Goal: Information Seeking & Learning: Learn about a topic

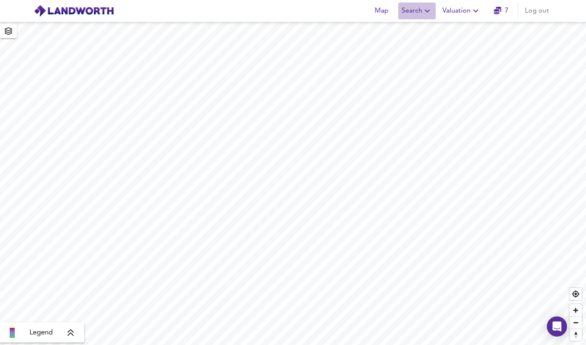
click at [409, 9] on span "Search" at bounding box center [416, 11] width 31 height 12
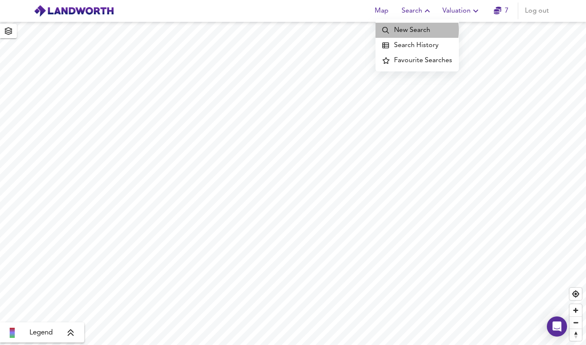
click at [404, 30] on li "New Search" at bounding box center [416, 30] width 83 height 15
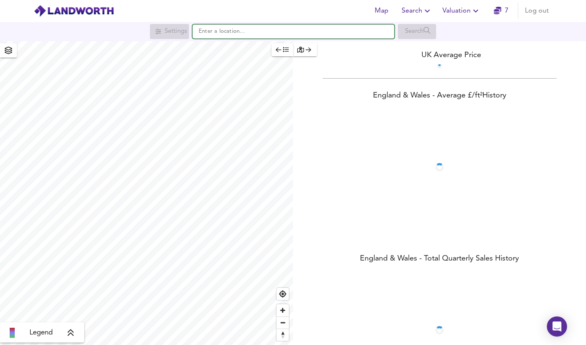
click at [320, 32] on input "text" at bounding box center [293, 31] width 202 height 14
paste input "Lady Pit Lane"
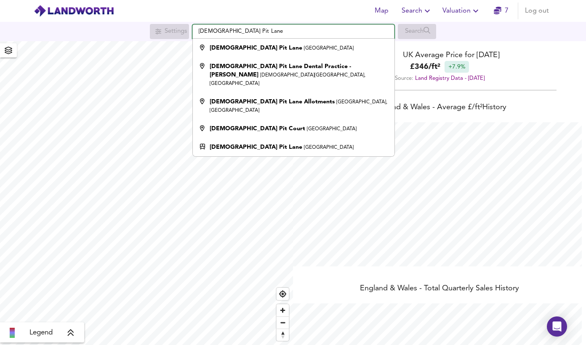
scroll to position [345, 586]
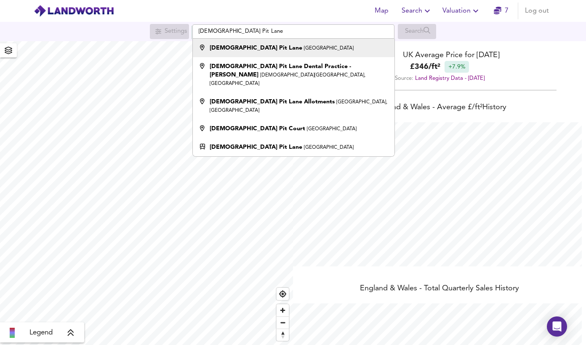
click at [309, 42] on li "Lady Pit Lane Leeds" at bounding box center [293, 48] width 201 height 19
type input "Lady Pit Lane, Leeds"
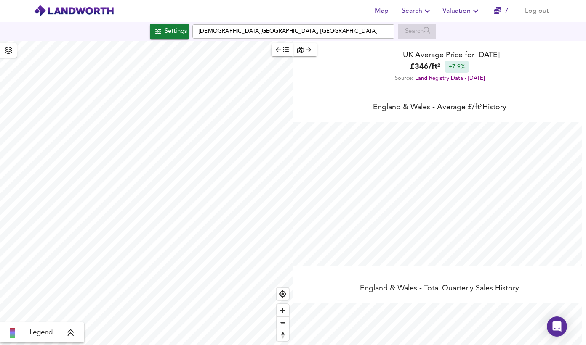
checkbox input "false"
checkbox input "true"
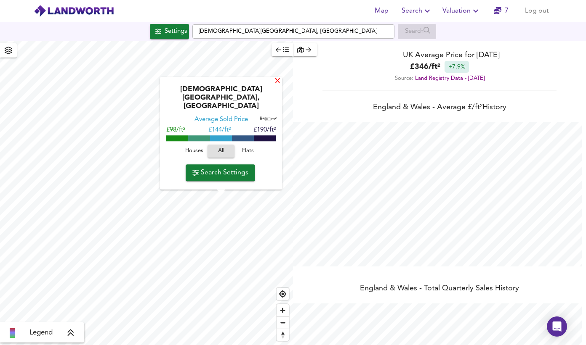
click at [274, 86] on div "X" at bounding box center [277, 82] width 7 height 8
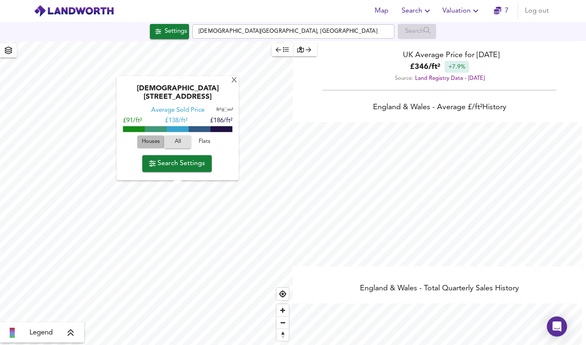
click at [152, 142] on span "Houses" at bounding box center [150, 143] width 23 height 10
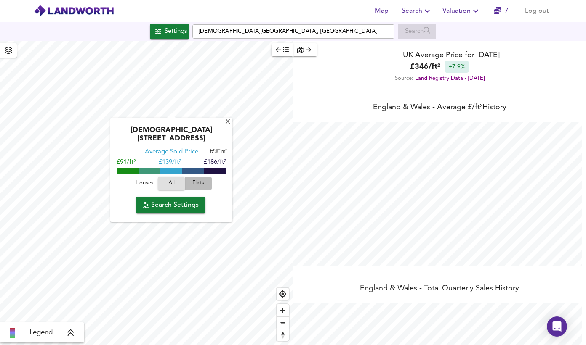
click at [197, 179] on span "Flats" at bounding box center [198, 184] width 23 height 10
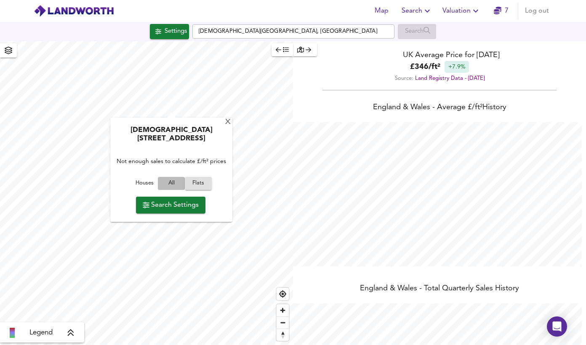
click at [174, 179] on span "All" at bounding box center [171, 184] width 23 height 10
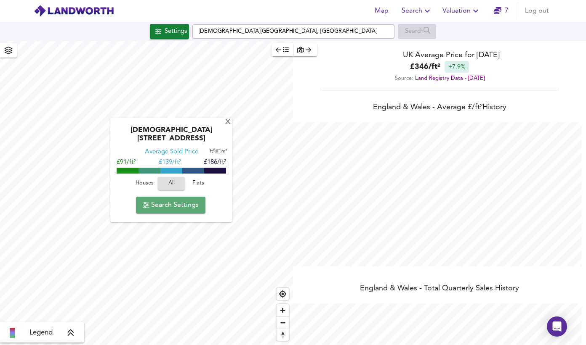
click at [170, 199] on span "Search Settings" at bounding box center [171, 205] width 56 height 12
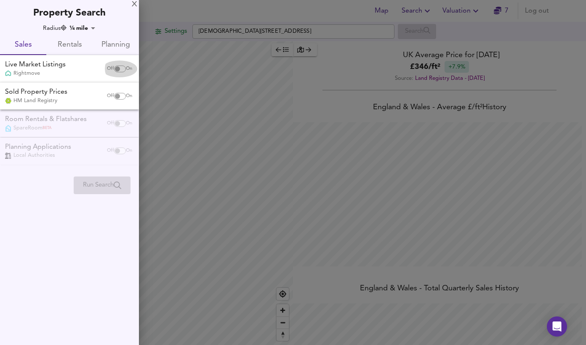
click at [116, 72] on div "Off On" at bounding box center [119, 69] width 35 height 17
checkbox input "true"
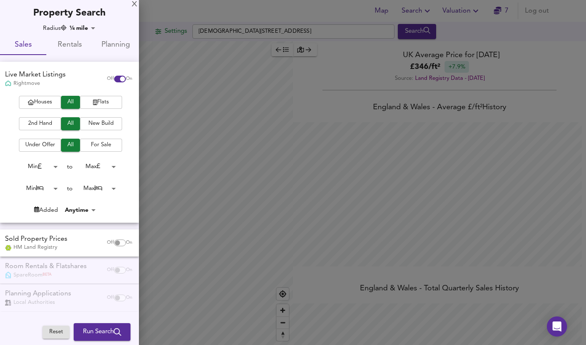
click at [49, 99] on span "Houses" at bounding box center [40, 103] width 34 height 10
click at [42, 123] on span "2nd Hand" at bounding box center [40, 124] width 34 height 10
click at [96, 327] on span "Run Search" at bounding box center [102, 332] width 38 height 11
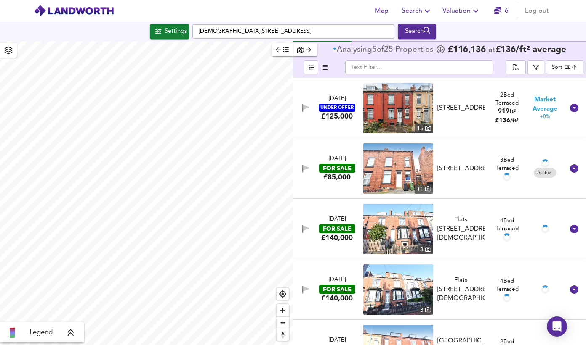
click at [450, 104] on div "Westbourne Mount, Leeds, West Yorkshire, LS11 6EH" at bounding box center [460, 108] width 47 height 9
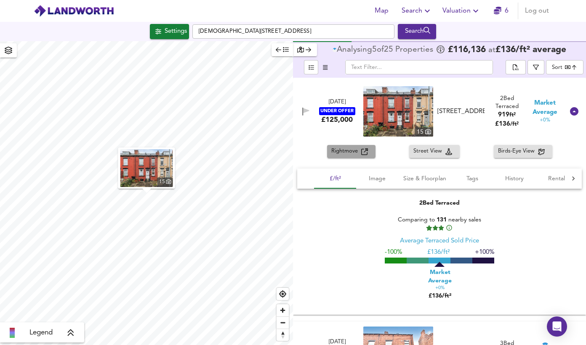
click at [335, 146] on button "Rightmove" at bounding box center [351, 151] width 48 height 13
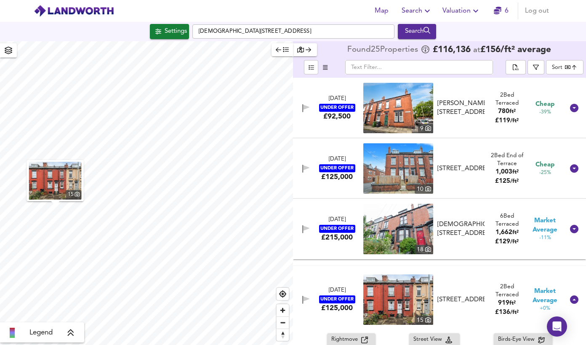
click at [338, 113] on div "£92,500" at bounding box center [336, 116] width 27 height 9
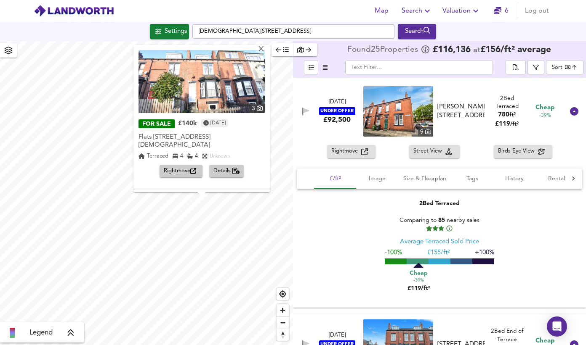
click at [209, 155] on div "X 3 FOR SALE £140k 3 days ago Flats 1-4, 112 Lady Pit Lane, Leeds, West Yorkshi…" at bounding box center [146, 193] width 293 height 304
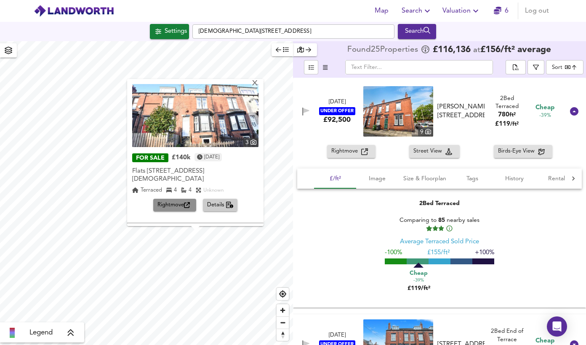
click at [168, 209] on span "Rightmove" at bounding box center [174, 206] width 35 height 10
click at [158, 32] on span "Settings" at bounding box center [169, 31] width 35 height 11
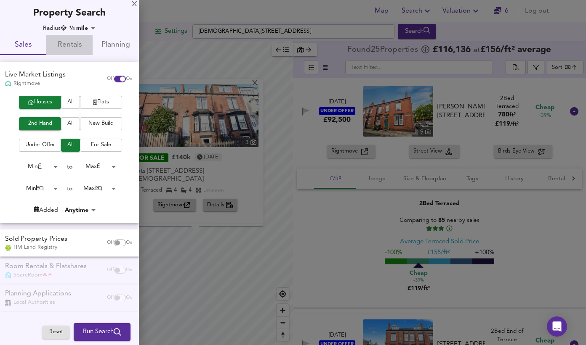
click at [72, 45] on span "Rentals" at bounding box center [69, 45] width 36 height 13
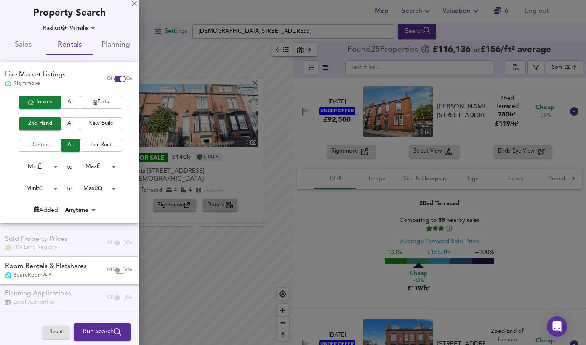
click at [52, 186] on body "Map Search Valuation 6 Log out Settings Lady Pit Lane, LS11 6EE Search X 3 FOR …" at bounding box center [293, 172] width 586 height 345
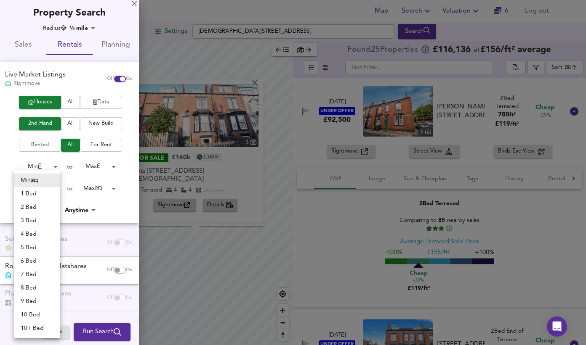
click at [31, 263] on li "6 Bed" at bounding box center [37, 261] width 46 height 13
type input "6"
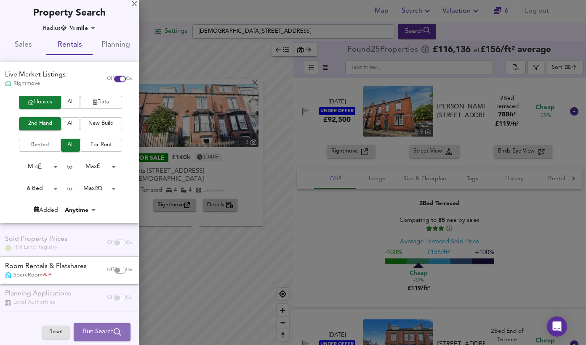
click at [93, 332] on span "Run Search" at bounding box center [102, 332] width 38 height 11
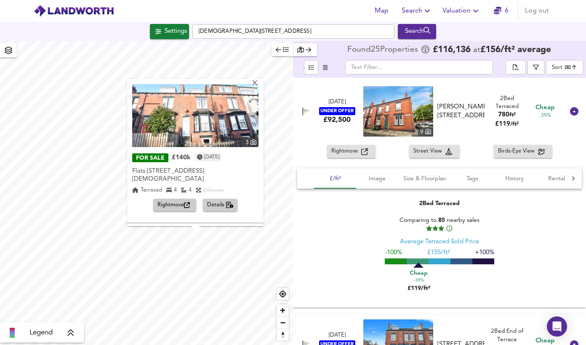
type input "cheapest"
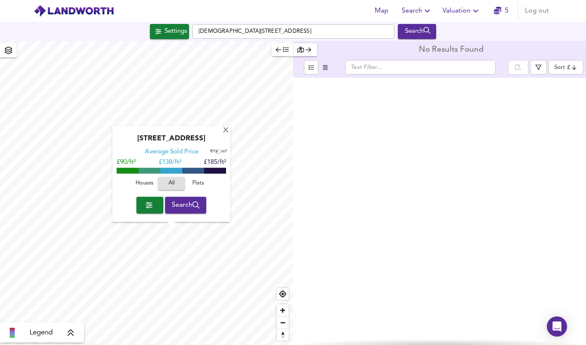
click at [158, 29] on span "Settings" at bounding box center [169, 31] width 35 height 11
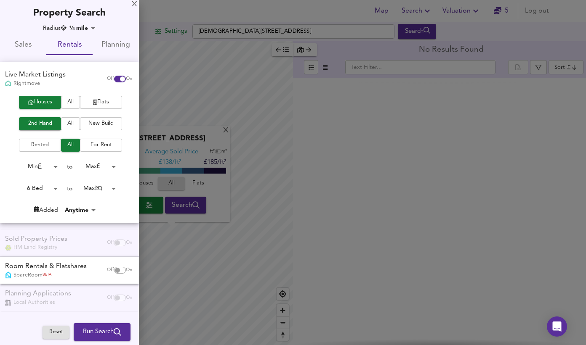
click at [69, 102] on span "All" at bounding box center [70, 103] width 11 height 10
click at [66, 127] on span "All" at bounding box center [70, 124] width 11 height 10
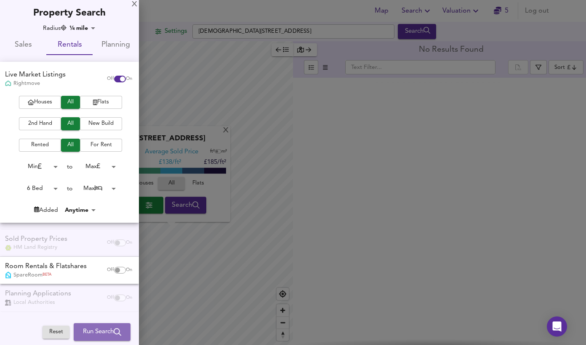
click at [103, 334] on span "Run Search" at bounding box center [102, 332] width 38 height 11
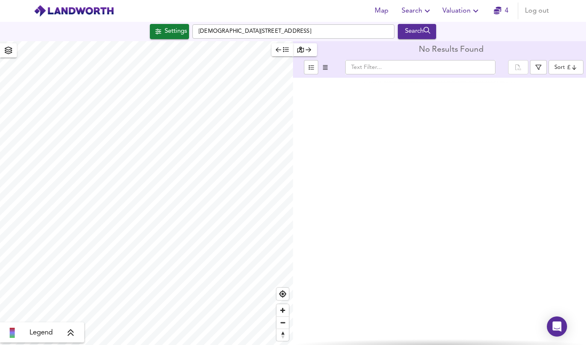
click at [167, 39] on div "Settings Lady Pit Lane, LS11 6EE Search" at bounding box center [293, 31] width 586 height 19
click at [166, 32] on div "Settings" at bounding box center [176, 31] width 22 height 11
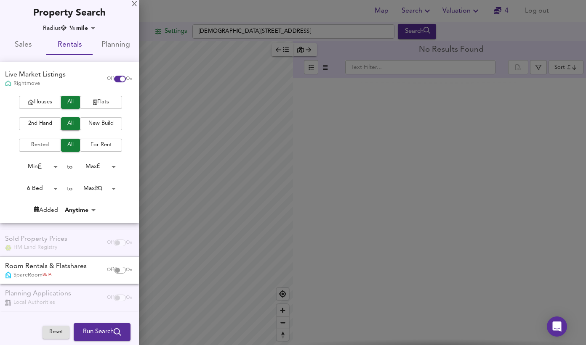
click at [51, 193] on body "Map Search Valuation 4 Log out Settings Lady Pit Lane, LS11 6EE Search Legend N…" at bounding box center [293, 172] width 586 height 345
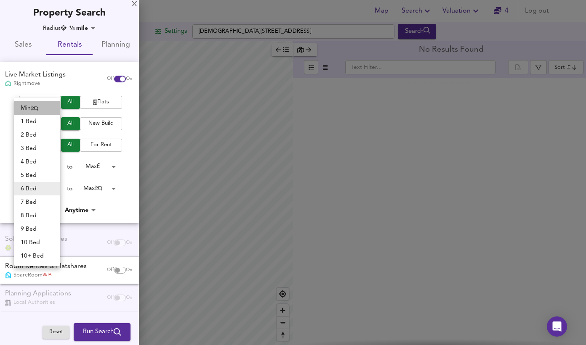
click at [30, 103] on li "Min" at bounding box center [37, 107] width 46 height 13
type input "0"
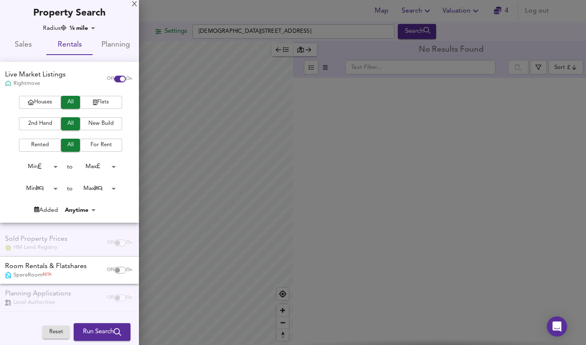
click at [105, 327] on button "Run Search" at bounding box center [102, 333] width 57 height 18
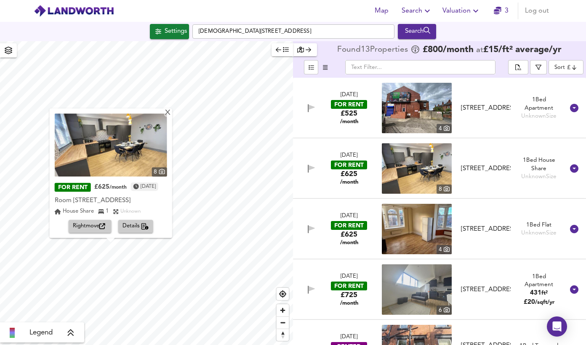
click at [105, 150] on img at bounding box center [111, 145] width 112 height 63
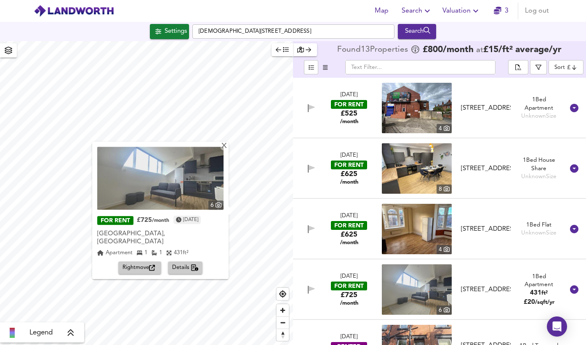
click at [179, 196] on img at bounding box center [160, 178] width 126 height 63
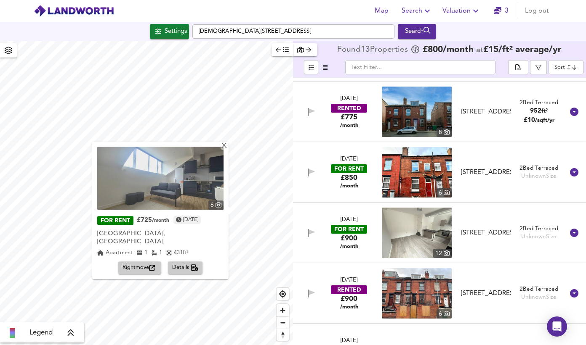
scroll to position [421, 0]
